Goal: Task Accomplishment & Management: Use online tool/utility

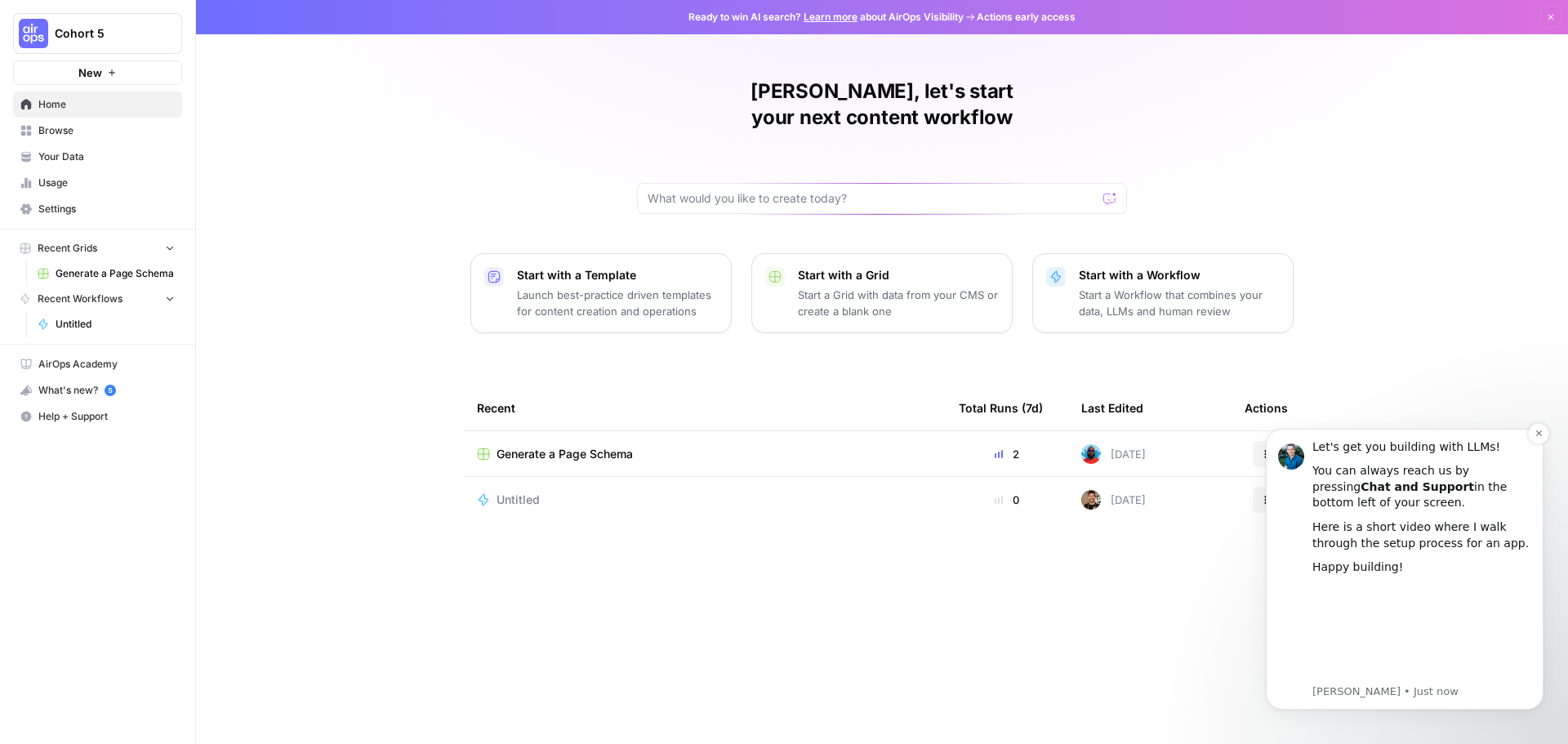
click at [1526, 441] on div "Let's get you building with LLMs!" at bounding box center [1422, 448] width 219 height 16
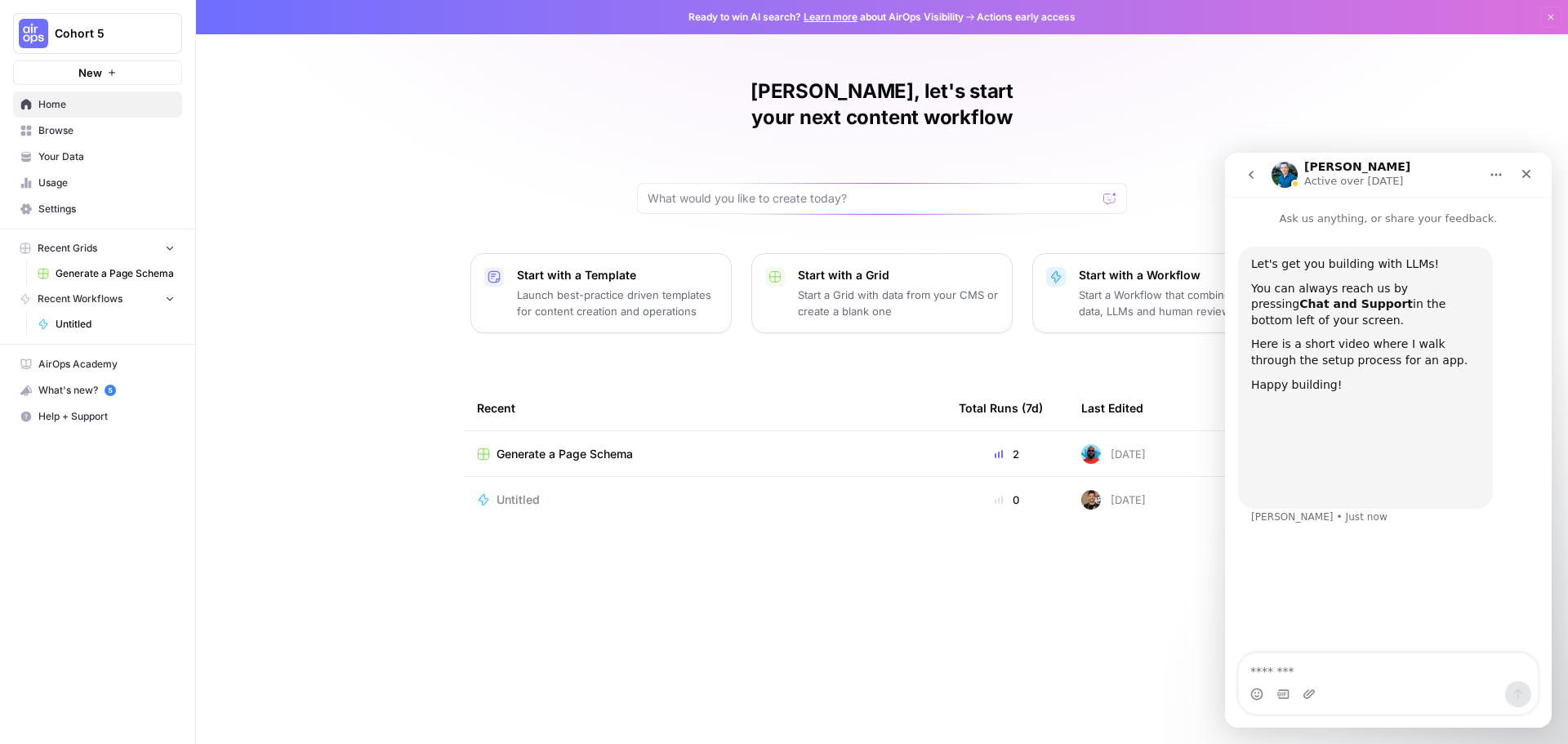
click at [1246, 180] on icon "go back" at bounding box center [1251, 175] width 13 height 13
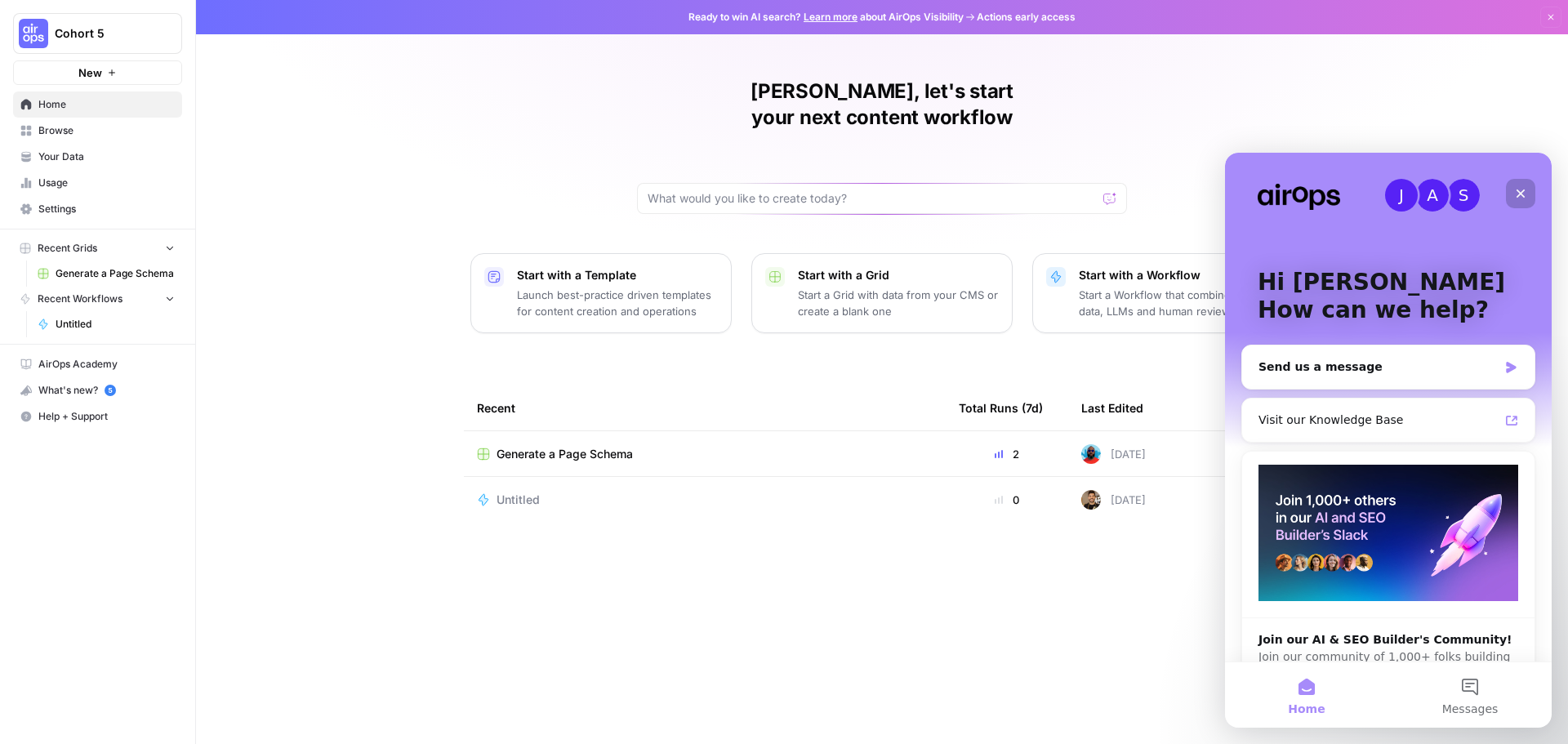
click at [1516, 194] on icon "Close" at bounding box center [1520, 194] width 13 height 13
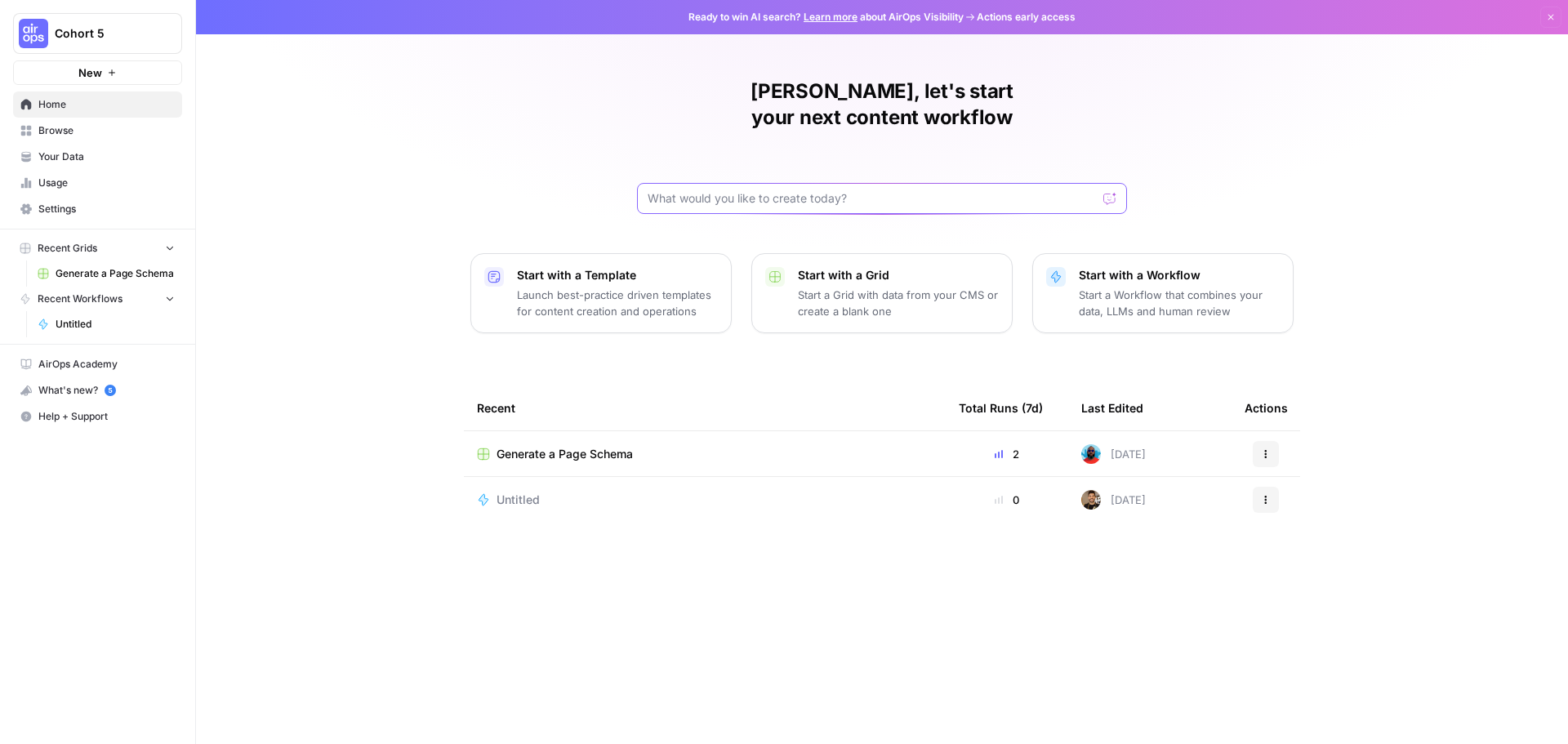
click at [721, 190] on input "text" at bounding box center [873, 198] width 450 height 16
type input "blog template"
click button "Send" at bounding box center [1110, 198] width 21 height 21
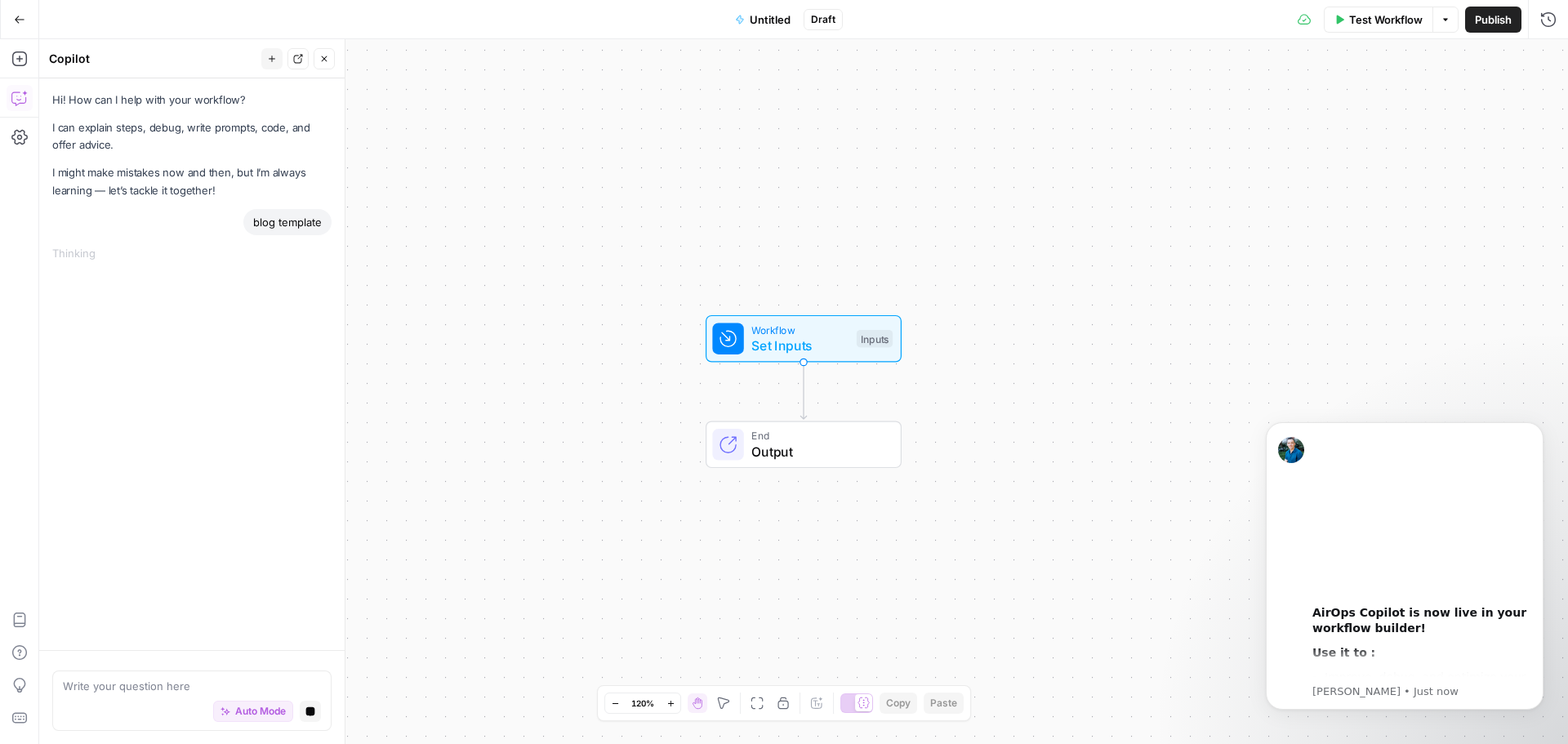
click at [24, 23] on icon "button" at bounding box center [19, 19] width 12 height 12
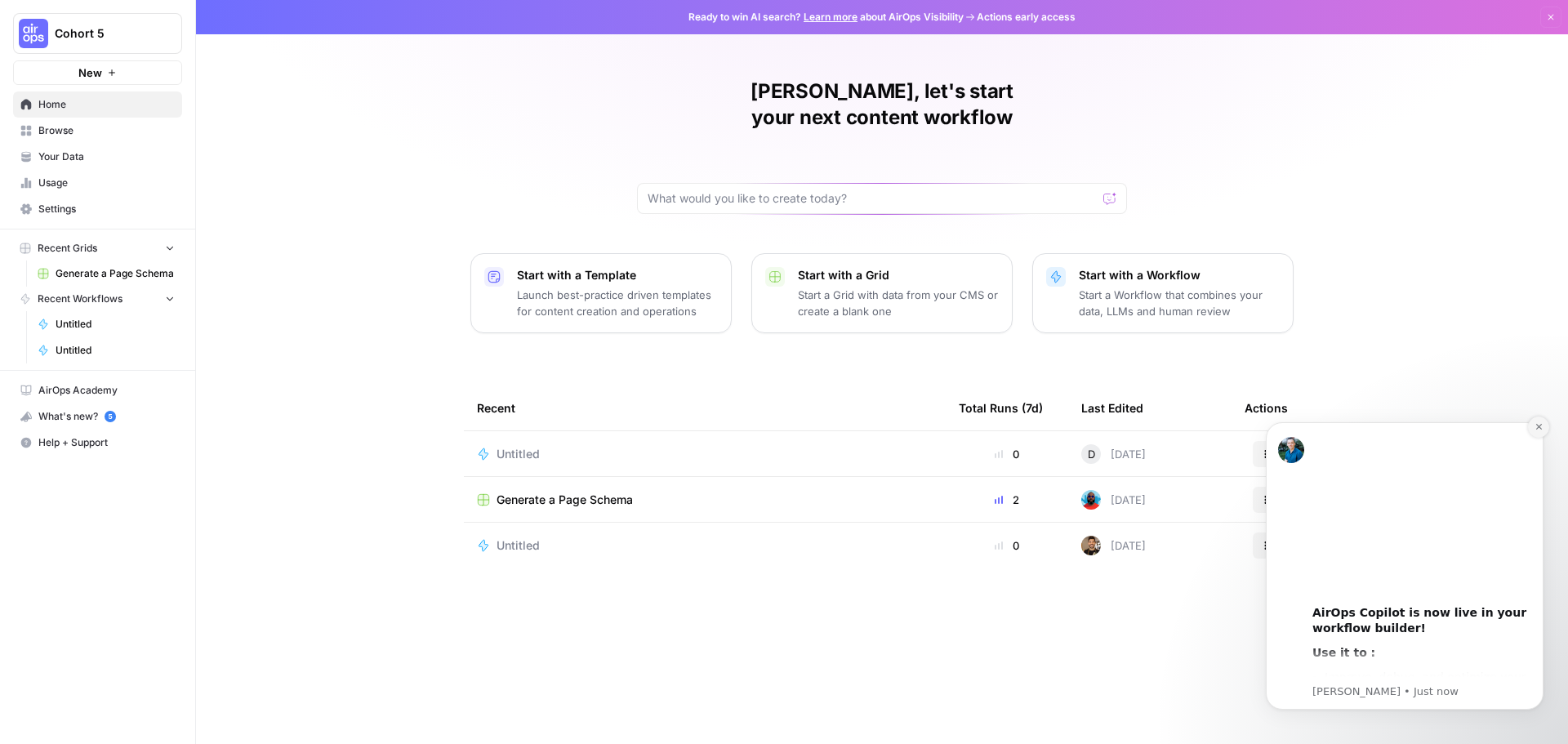
click at [1546, 421] on button "Dismiss notification" at bounding box center [1538, 427] width 21 height 21
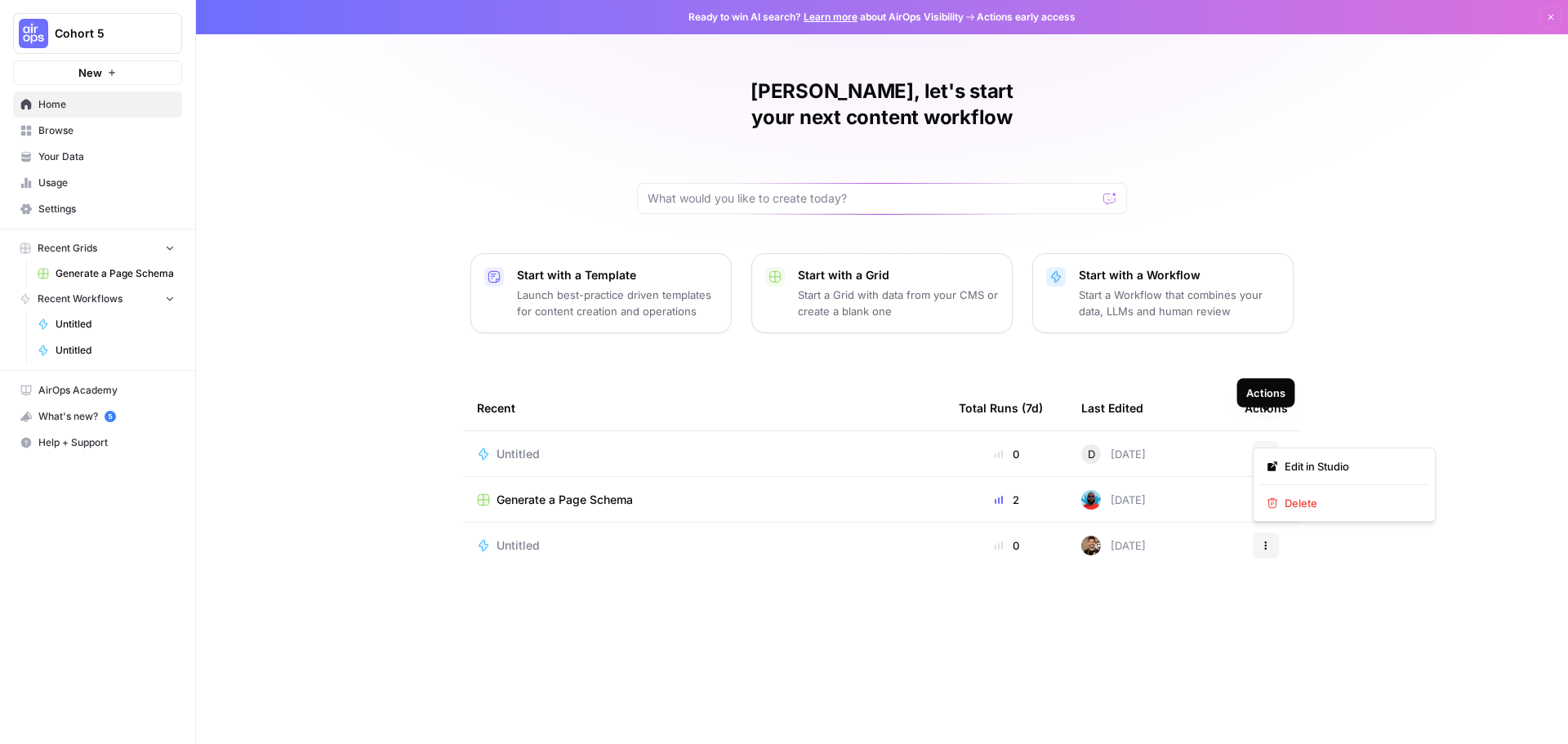
click at [1268, 441] on button "Actions" at bounding box center [1266, 454] width 26 height 27
click at [1305, 508] on span "Delete" at bounding box center [1350, 504] width 131 height 16
